Goal: Transaction & Acquisition: Purchase product/service

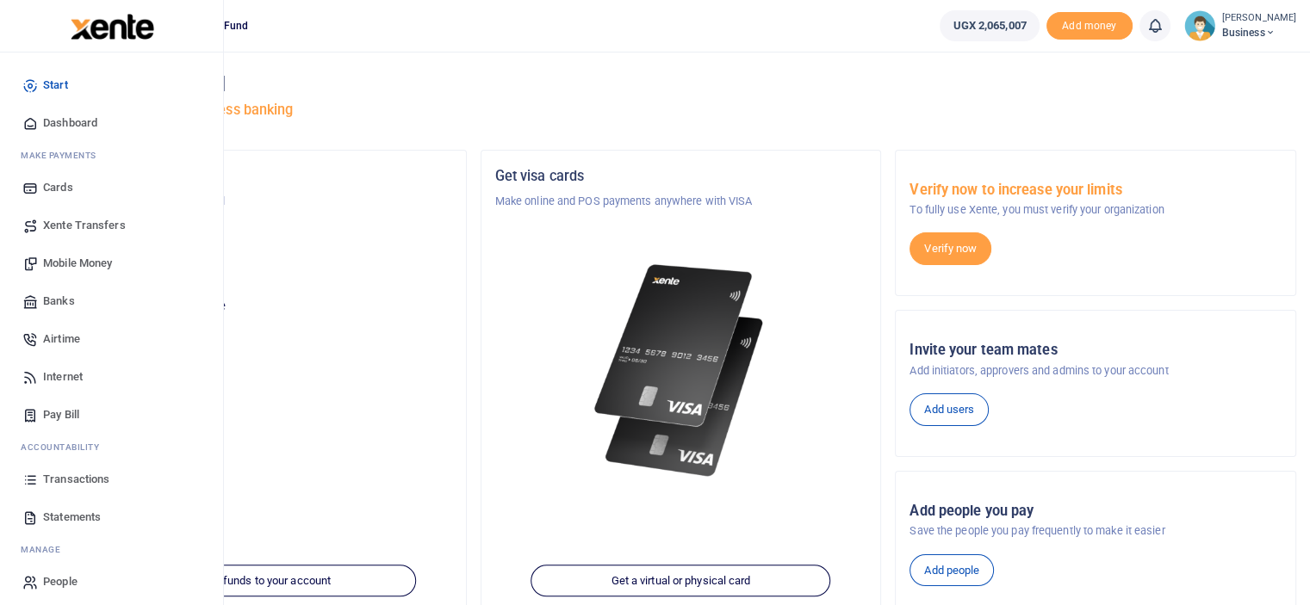
click at [62, 264] on span "Mobile Money" at bounding box center [77, 263] width 69 height 17
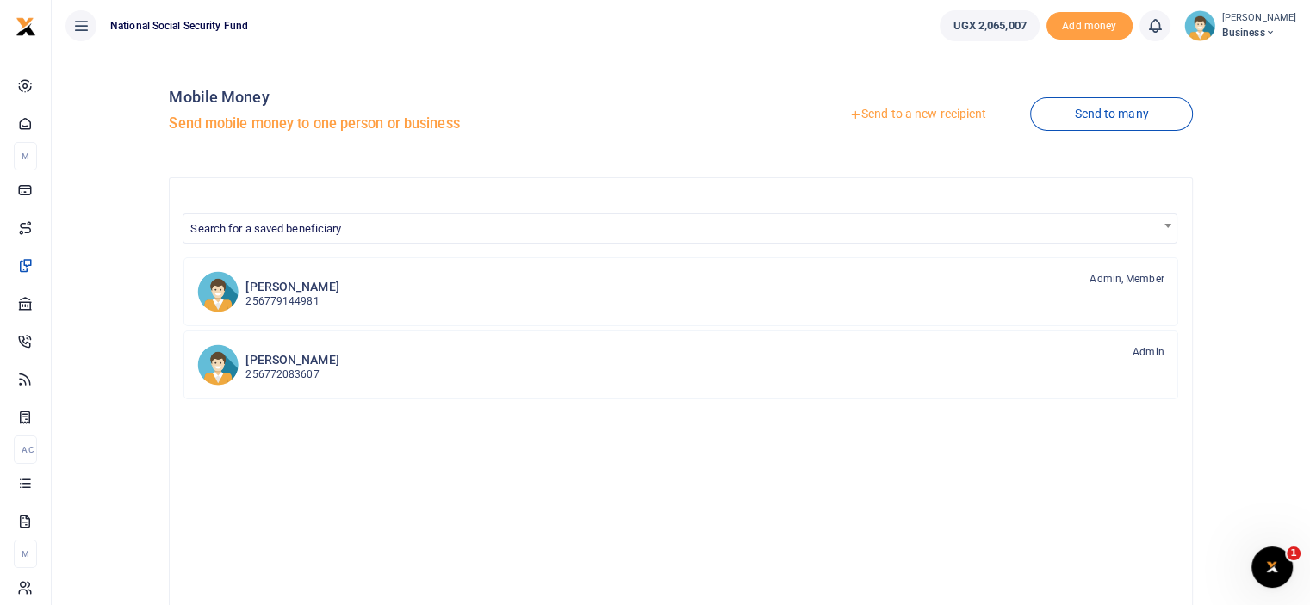
click at [941, 119] on link "Send to a new recipient" at bounding box center [917, 114] width 225 height 31
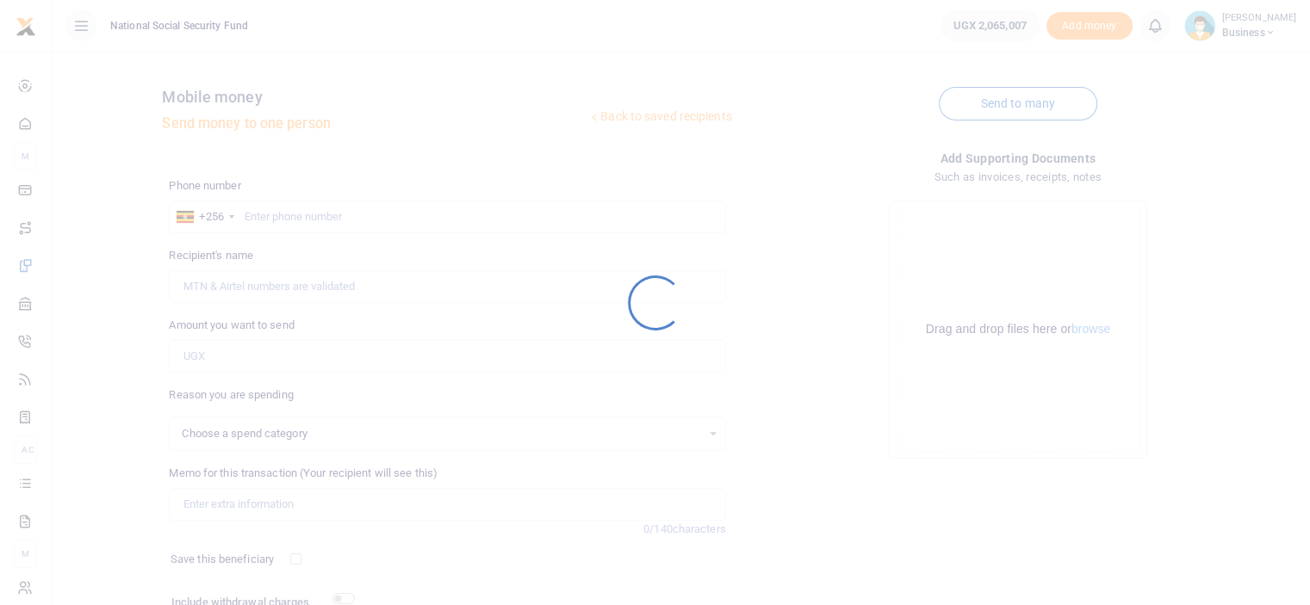
select select
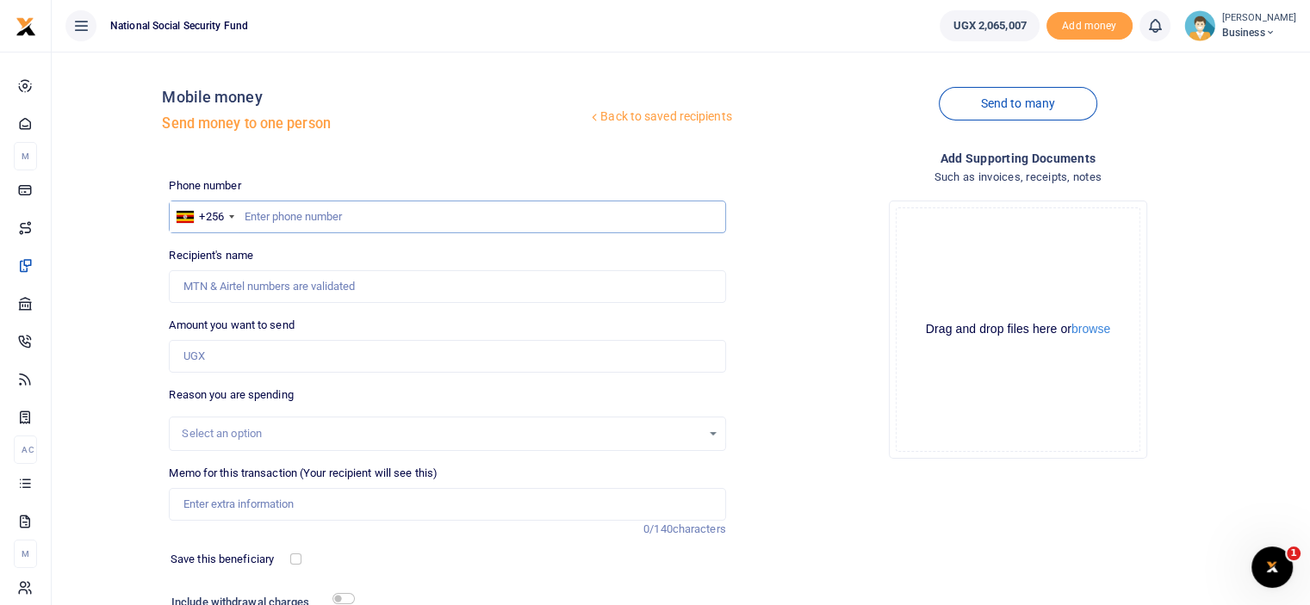
click at [289, 224] on input "text" at bounding box center [447, 217] width 556 height 33
type input "0772583964"
type input "Winifred Kakumba Lunkuse"
type input "0772583964"
click at [313, 365] on input "Amount you want to send" at bounding box center [447, 356] width 556 height 33
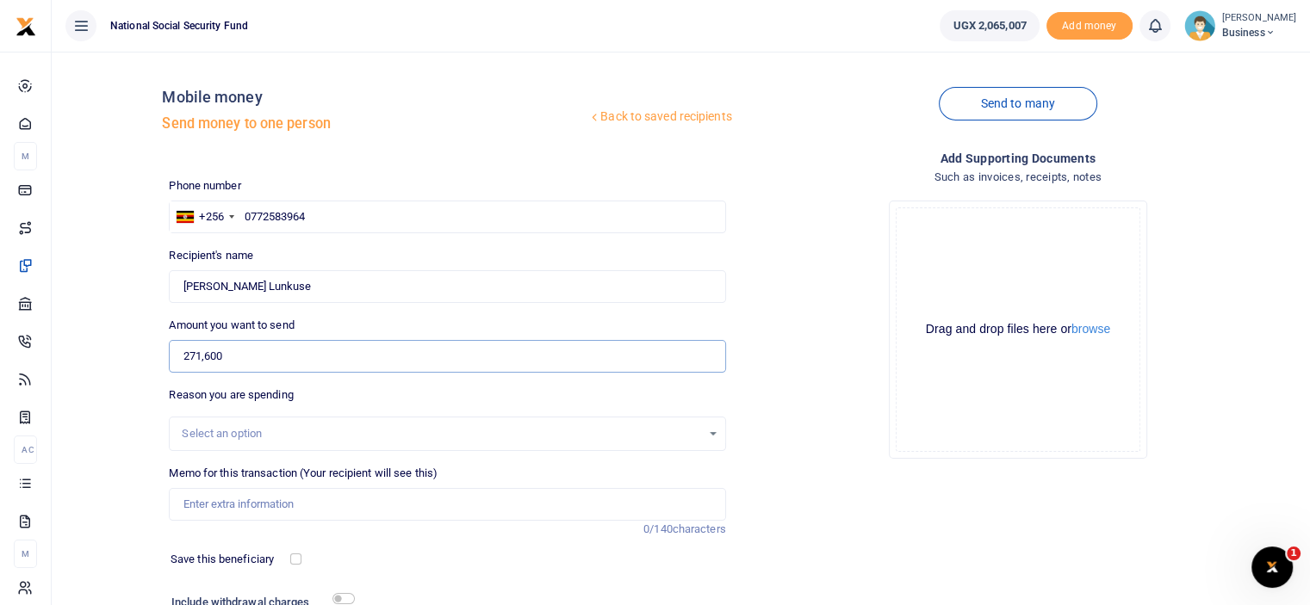
type input "271,600"
click at [284, 503] on input "Memo for this transaction (Your recipient will see this)" at bounding box center [447, 504] width 556 height 33
click at [262, 501] on input "Office Sundries-13th floor" at bounding box center [447, 504] width 556 height 33
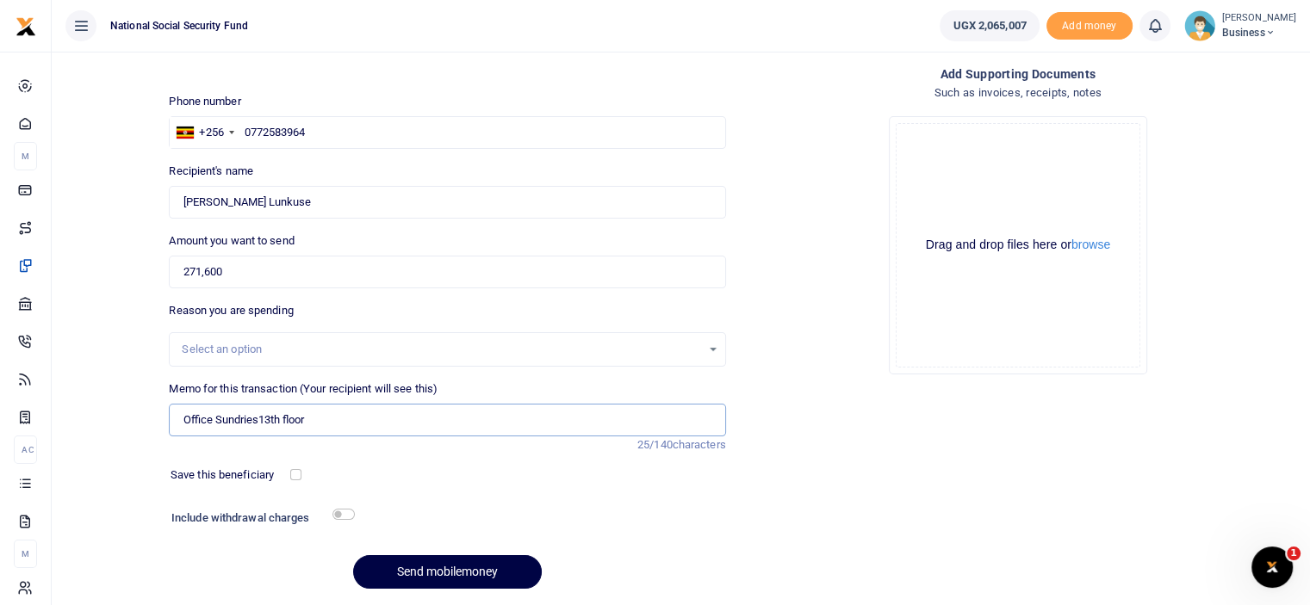
scroll to position [140, 0]
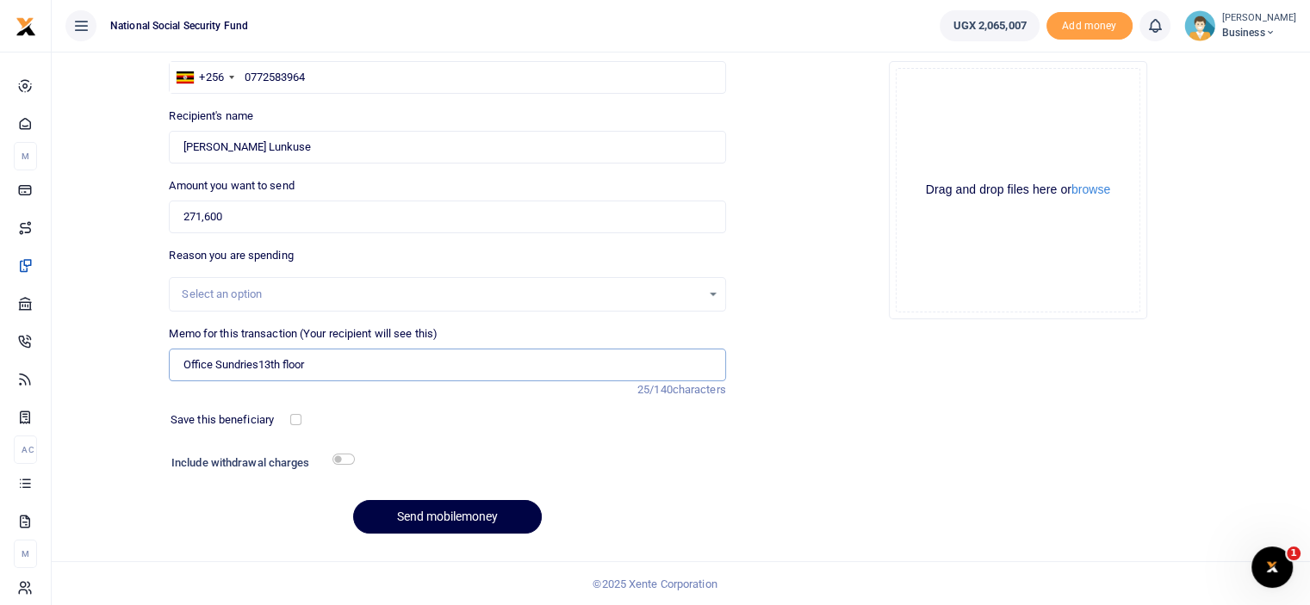
type input "Office Sundries13th floor"
click at [344, 458] on input "checkbox" at bounding box center [343, 459] width 22 height 11
checkbox input "true"
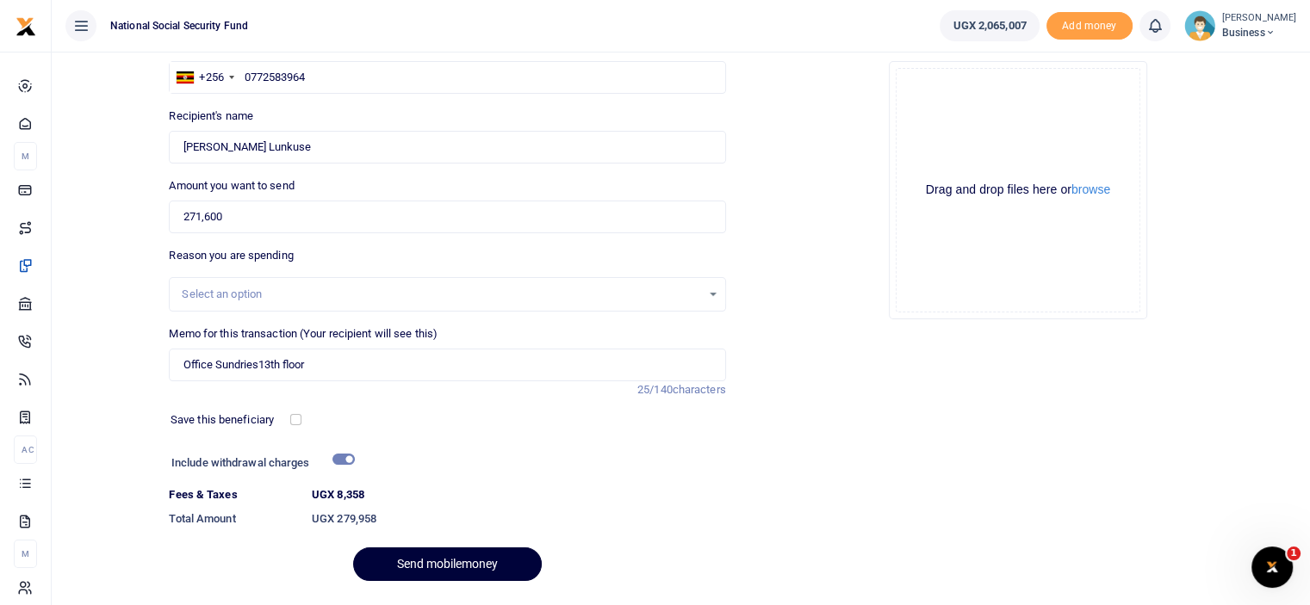
click at [475, 561] on button "Send mobilemoney" at bounding box center [447, 565] width 189 height 34
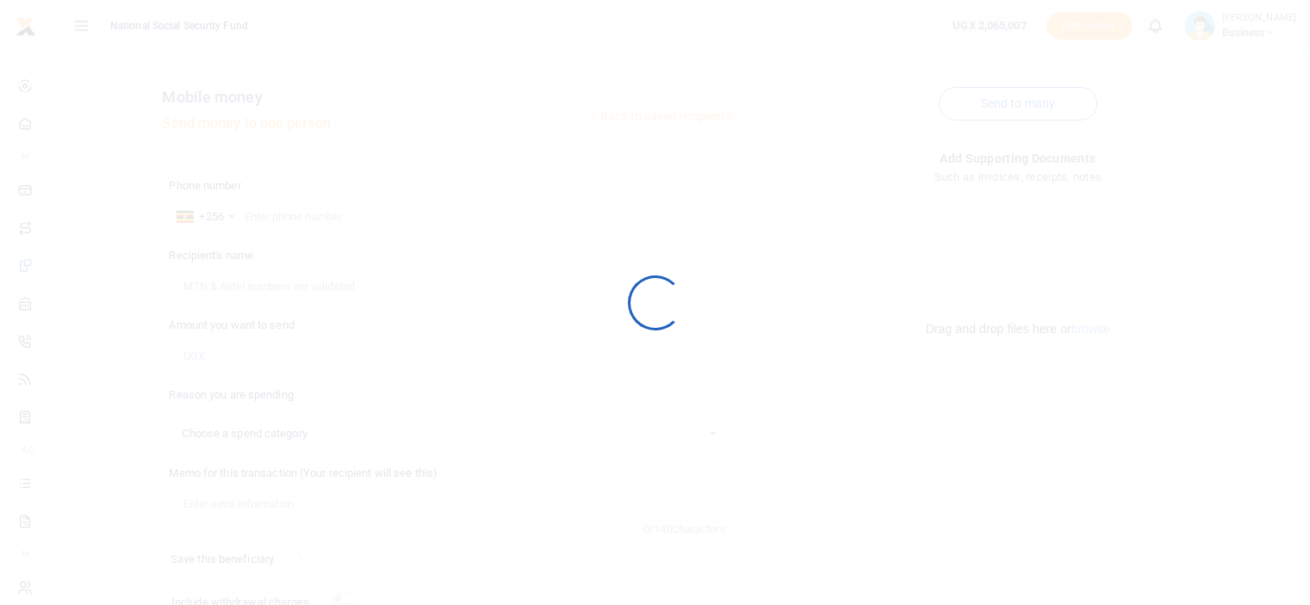
scroll to position [140, 0]
select select
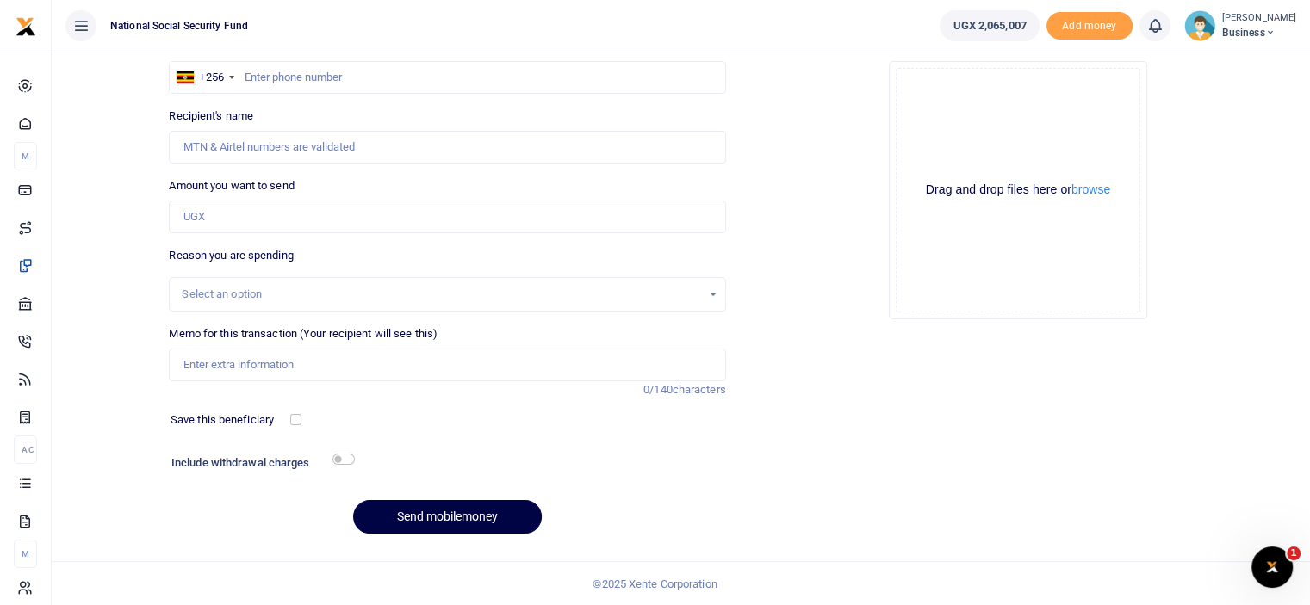
scroll to position [0, 0]
